Goal: Task Accomplishment & Management: Manage account settings

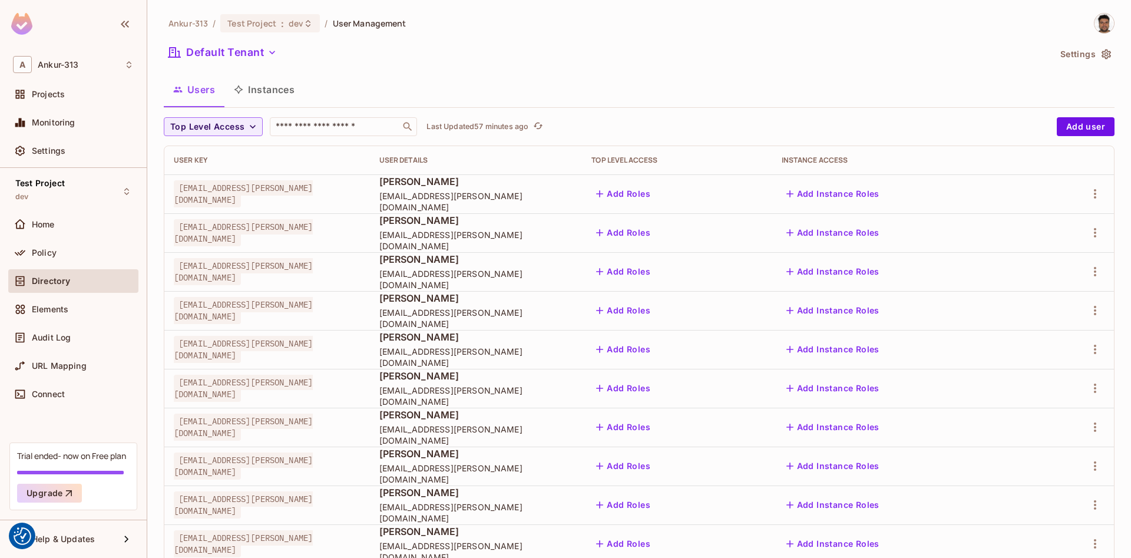
scroll to position [110, 0]
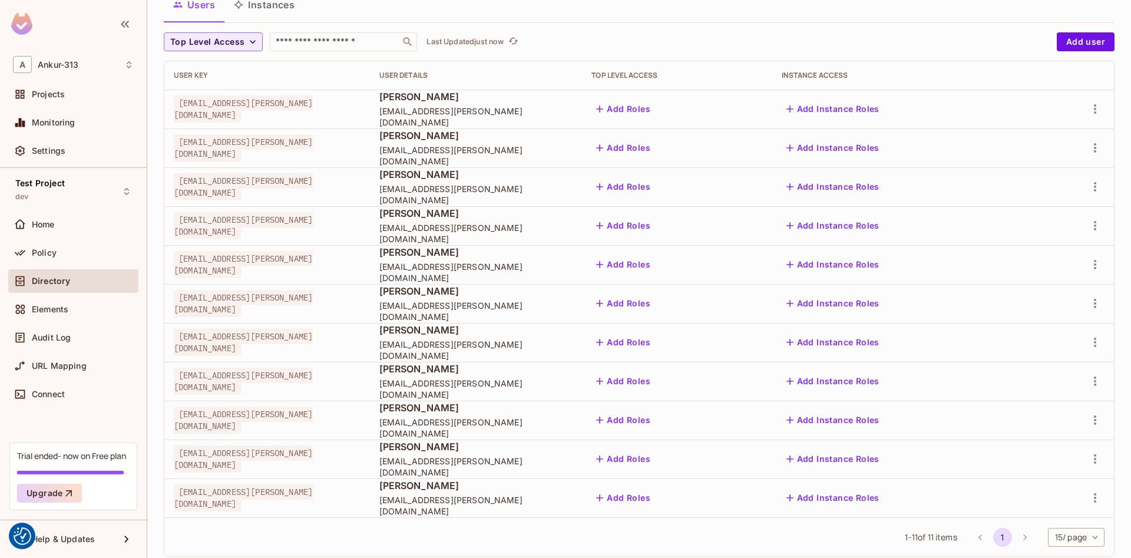
scroll to position [110, 0]
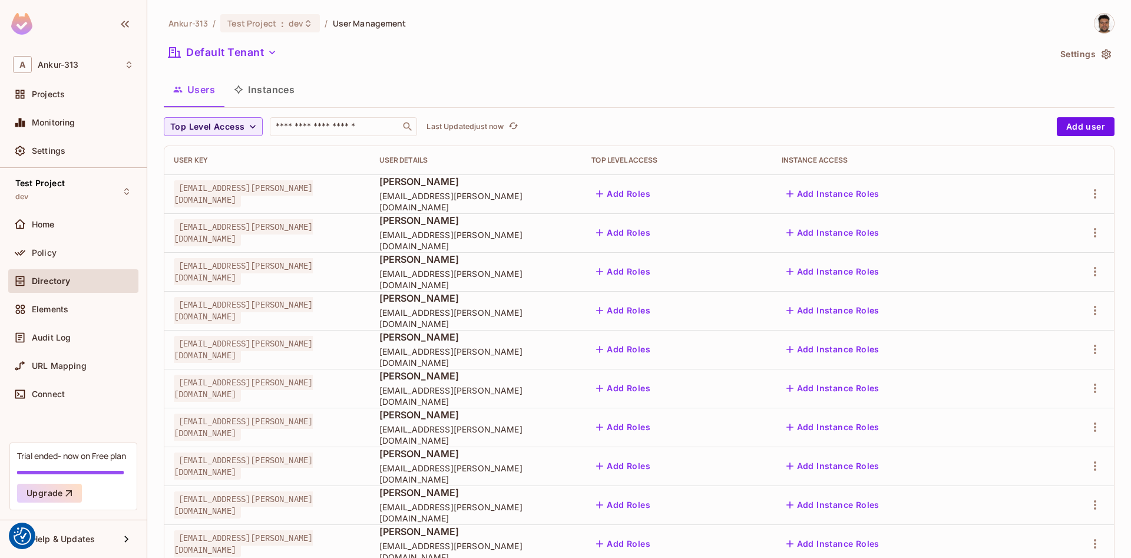
scroll to position [67, 0]
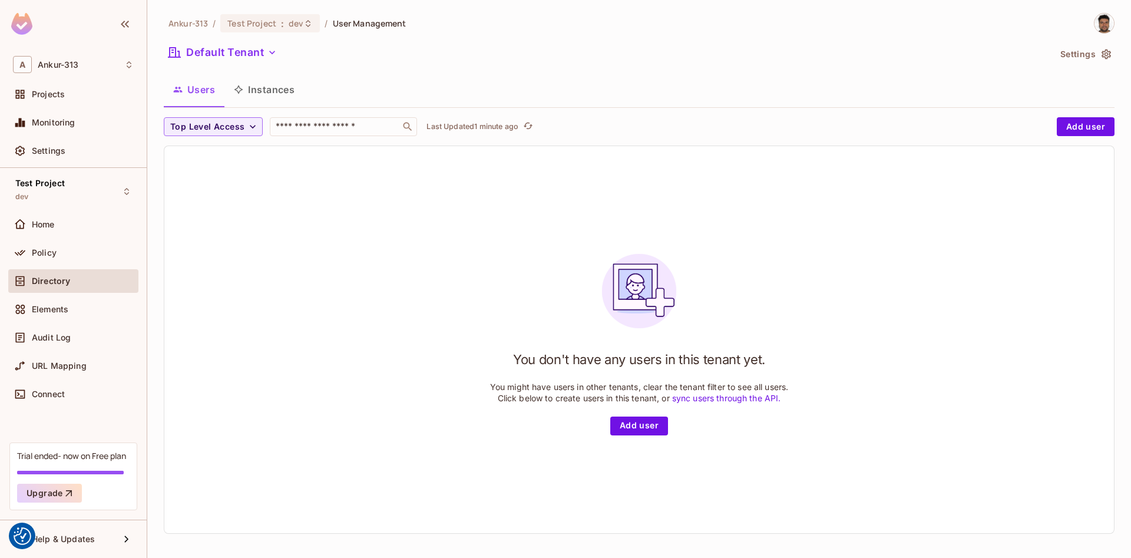
click at [422, 294] on div "You don't have any users in this tenant yet. You might have users in other tena…" at bounding box center [638, 339] width 949 height 387
